Goal: Find specific page/section: Find specific page/section

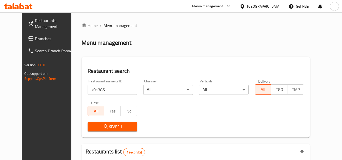
scroll to position [61, 0]
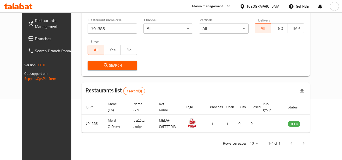
click at [35, 42] on span "Branches" at bounding box center [55, 39] width 40 height 6
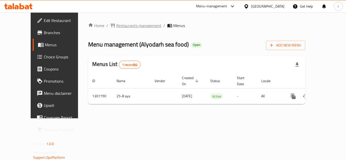
click at [123, 27] on span "Restaurants management" at bounding box center [138, 26] width 45 height 6
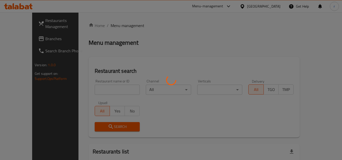
click at [105, 87] on div at bounding box center [171, 80] width 342 height 160
click at [105, 89] on div at bounding box center [171, 80] width 342 height 160
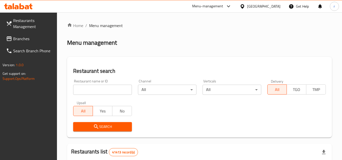
click at [105, 89] on input "search" at bounding box center [102, 90] width 59 height 10
paste input "704419"
type input "704419"
click at [101, 126] on span "Search" at bounding box center [102, 127] width 50 height 6
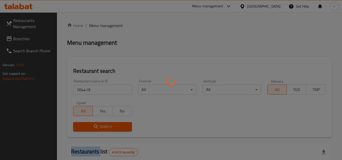
click at [101, 126] on div at bounding box center [171, 80] width 342 height 160
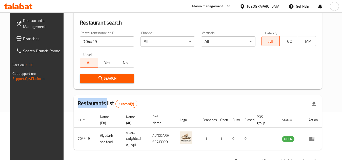
scroll to position [66, 0]
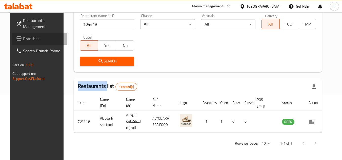
click at [16, 37] on icon at bounding box center [18, 38] width 5 height 5
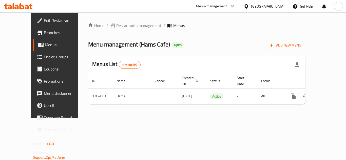
click at [116, 27] on span "Restaurants management" at bounding box center [138, 26] width 45 height 6
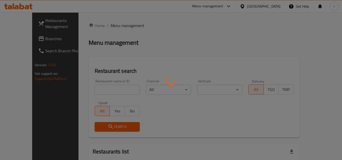
click at [96, 91] on div at bounding box center [171, 80] width 342 height 160
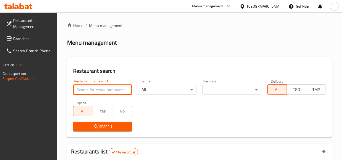
click at [96, 91] on input "search" at bounding box center [102, 90] width 59 height 10
paste input "669794"
type input "669794"
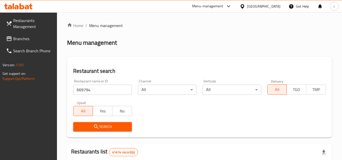
click at [104, 128] on span "Search" at bounding box center [102, 127] width 50 height 6
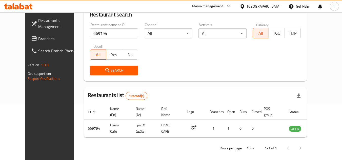
scroll to position [61, 0]
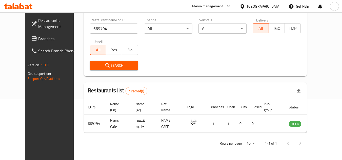
click at [38, 40] on span "Branches" at bounding box center [58, 39] width 40 height 6
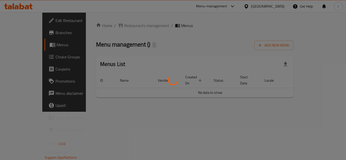
click at [109, 26] on div at bounding box center [173, 80] width 346 height 160
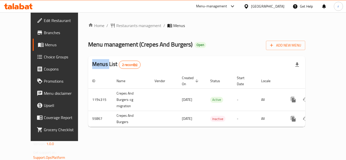
click at [116, 26] on span "Restaurants management" at bounding box center [138, 26] width 45 height 6
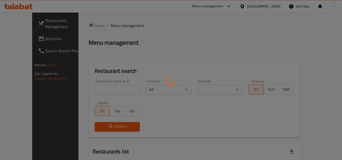
click at [100, 89] on div at bounding box center [171, 80] width 342 height 160
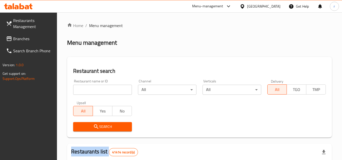
click at [100, 89] on div at bounding box center [171, 80] width 342 height 160
click at [100, 89] on input "search" at bounding box center [102, 90] width 59 height 10
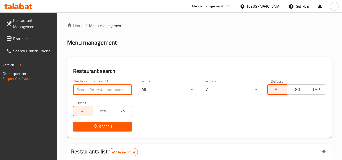
paste input "27426"
type input "27426"
drag, startPoint x: 96, startPoint y: 127, endPoint x: 132, endPoint y: 90, distance: 50.7
click at [97, 127] on icon "submit" at bounding box center [96, 127] width 6 height 6
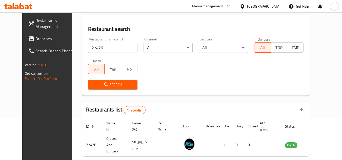
scroll to position [11, 0]
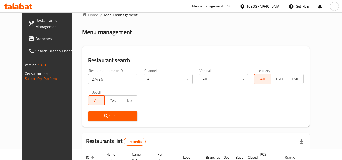
click at [255, 6] on div "[GEOGRAPHIC_DATA]" at bounding box center [263, 7] width 33 height 6
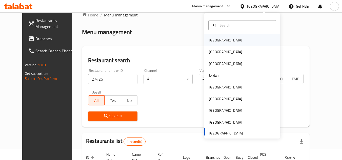
click at [220, 44] on div "[GEOGRAPHIC_DATA]" at bounding box center [226, 40] width 42 height 12
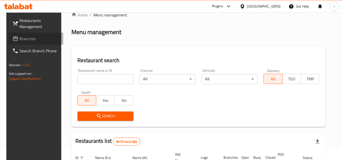
click at [20, 41] on span "Branches" at bounding box center [40, 39] width 40 height 6
drag, startPoint x: 16, startPoint y: 41, endPoint x: 82, endPoint y: 11, distance: 72.2
click at [23, 38] on span "Branches" at bounding box center [40, 39] width 40 height 6
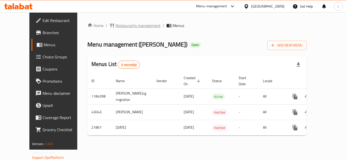
click at [115, 25] on span "Restaurants management" at bounding box center [137, 26] width 45 height 6
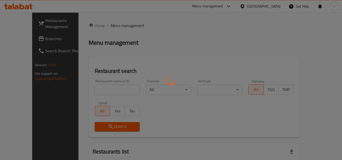
click at [91, 87] on div at bounding box center [171, 80] width 342 height 160
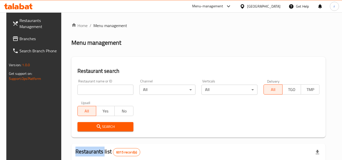
click at [91, 87] on div at bounding box center [171, 80] width 342 height 160
click at [91, 88] on input "search" at bounding box center [105, 90] width 56 height 10
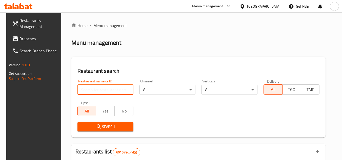
paste input "11472"
type input "11472"
click at [103, 125] on span "Search" at bounding box center [106, 127] width 48 height 6
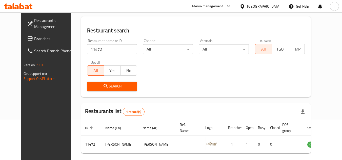
scroll to position [61, 0]
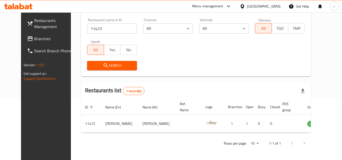
click at [247, 4] on div at bounding box center [243, 7] width 7 height 6
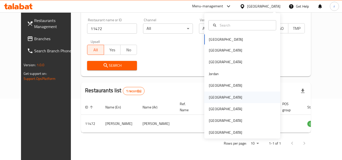
drag, startPoint x: 213, startPoint y: 99, endPoint x: 211, endPoint y: 94, distance: 5.2
click at [211, 94] on div "[GEOGRAPHIC_DATA]" at bounding box center [226, 98] width 42 height 12
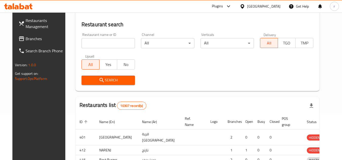
scroll to position [61, 0]
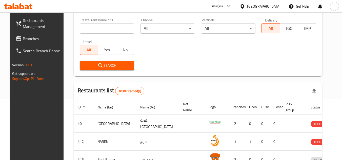
click at [244, 6] on icon at bounding box center [243, 6] width 4 height 4
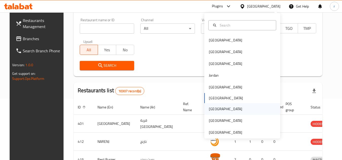
click at [219, 108] on div "[GEOGRAPHIC_DATA]" at bounding box center [242, 109] width 76 height 12
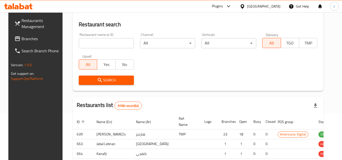
scroll to position [61, 0]
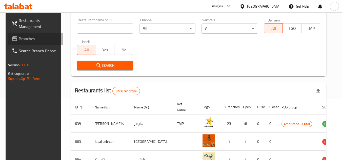
click at [18, 44] on link "Branches" at bounding box center [35, 39] width 55 height 12
click at [20, 39] on span "Branches" at bounding box center [39, 39] width 40 height 6
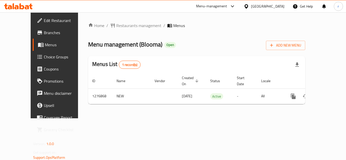
click at [116, 26] on span "Restaurants management" at bounding box center [138, 26] width 45 height 6
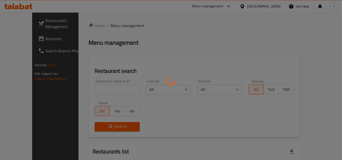
click at [107, 89] on div at bounding box center [171, 80] width 342 height 160
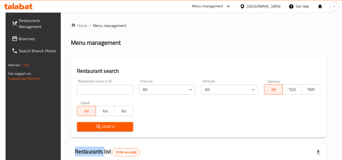
click at [107, 89] on div at bounding box center [171, 80] width 342 height 160
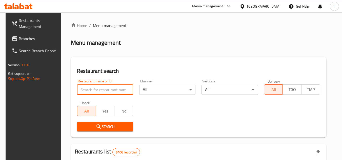
click at [107, 89] on input "search" at bounding box center [105, 90] width 56 height 10
paste input "692177"
type input "692177"
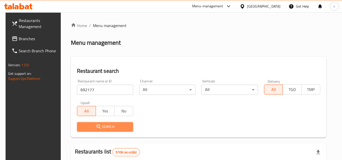
click at [100, 123] on button "Search" at bounding box center [105, 126] width 56 height 9
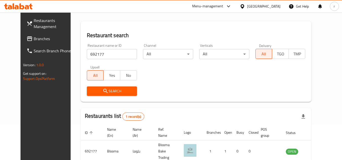
scroll to position [61, 0]
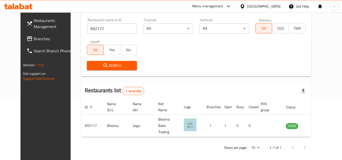
click at [34, 38] on span "Branches" at bounding box center [54, 39] width 40 height 6
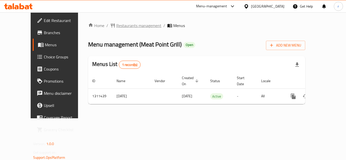
click at [120, 27] on span "Restaurants management" at bounding box center [138, 26] width 45 height 6
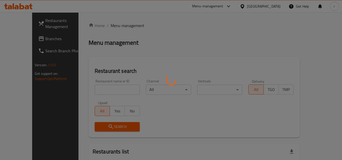
click at [101, 85] on div at bounding box center [171, 80] width 342 height 160
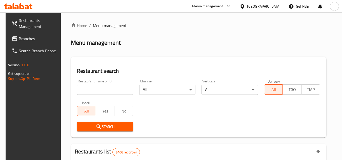
click at [97, 88] on input "search" at bounding box center [105, 90] width 56 height 10
paste input "705816"
type input "705816"
drag, startPoint x: 99, startPoint y: 127, endPoint x: 106, endPoint y: 117, distance: 12.2
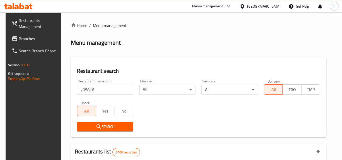
click at [100, 126] on span "Search" at bounding box center [105, 127] width 48 height 6
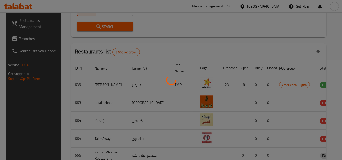
scroll to position [61, 0]
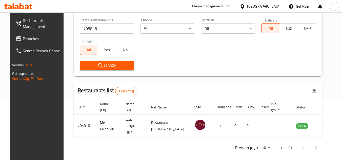
click at [245, 6] on icon at bounding box center [242, 6] width 5 height 5
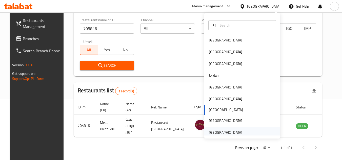
click at [230, 130] on div "[GEOGRAPHIC_DATA]" at bounding box center [225, 133] width 33 height 6
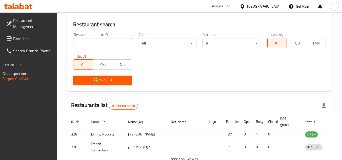
scroll to position [61, 0]
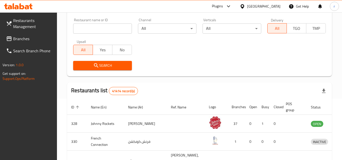
click at [21, 38] on span "Branches" at bounding box center [33, 39] width 40 height 6
drag, startPoint x: 21, startPoint y: 38, endPoint x: 84, endPoint y: 17, distance: 66.5
click at [24, 38] on span "Branches" at bounding box center [33, 39] width 40 height 6
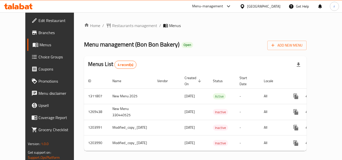
click at [121, 24] on span "Restaurants management" at bounding box center [134, 26] width 45 height 6
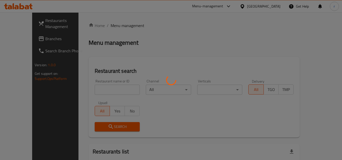
click at [105, 90] on div at bounding box center [171, 80] width 342 height 160
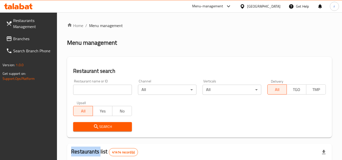
click at [105, 90] on div at bounding box center [171, 80] width 342 height 160
click at [105, 90] on input "search" at bounding box center [102, 90] width 59 height 10
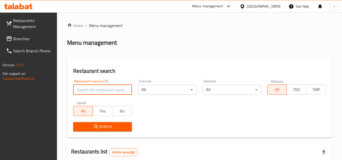
click at [105, 90] on input "search" at bounding box center [102, 90] width 59 height 10
paste input "11856"
type input "11856"
drag, startPoint x: 102, startPoint y: 128, endPoint x: 117, endPoint y: 96, distance: 35.1
click at [103, 128] on span "Search" at bounding box center [102, 127] width 50 height 6
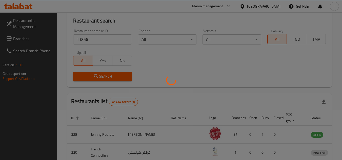
scroll to position [51, 0]
